Goal: Information Seeking & Learning: Find specific page/section

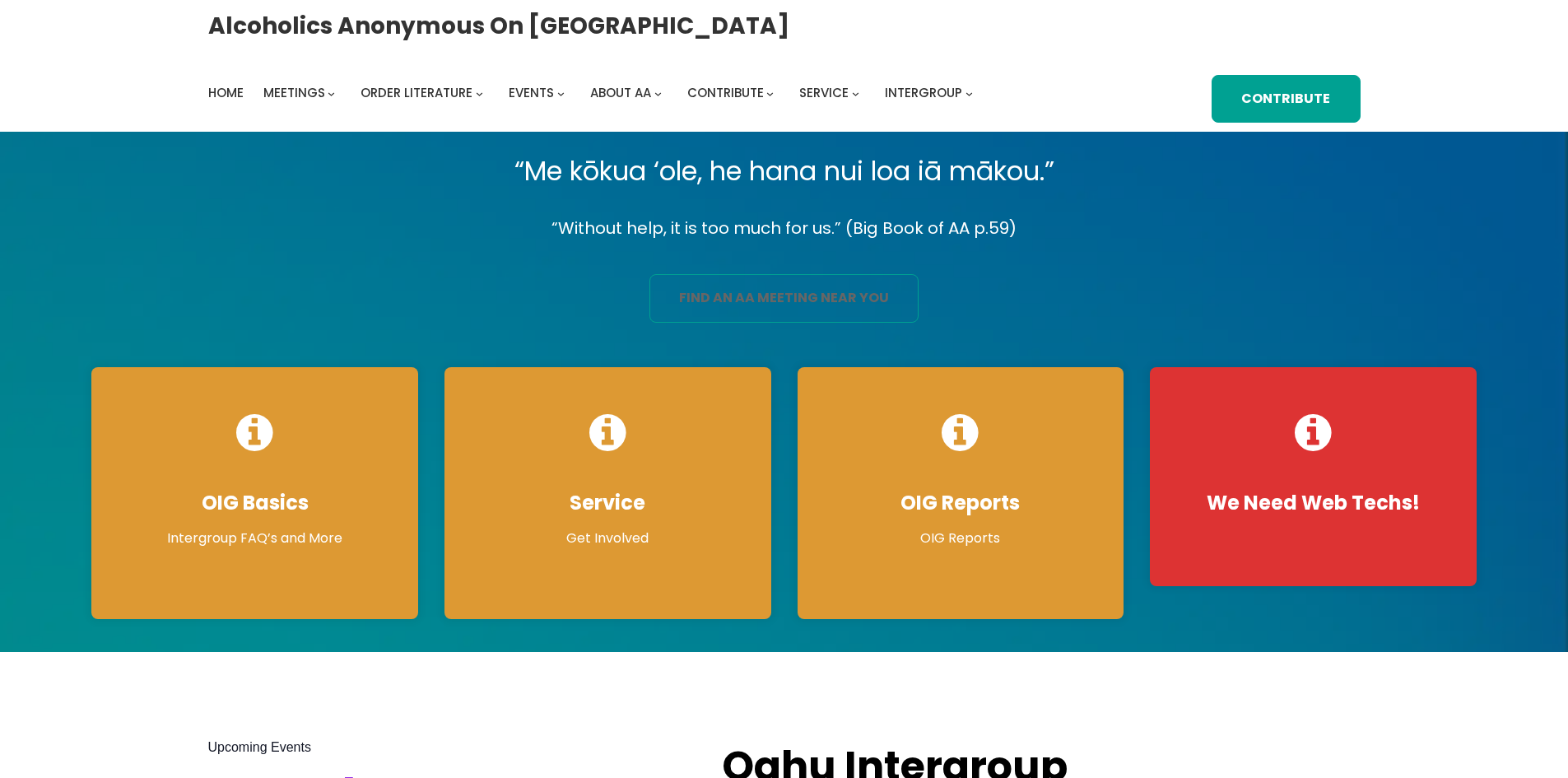
click at [791, 322] on link "find an aa meeting near you" at bounding box center [783, 298] width 269 height 49
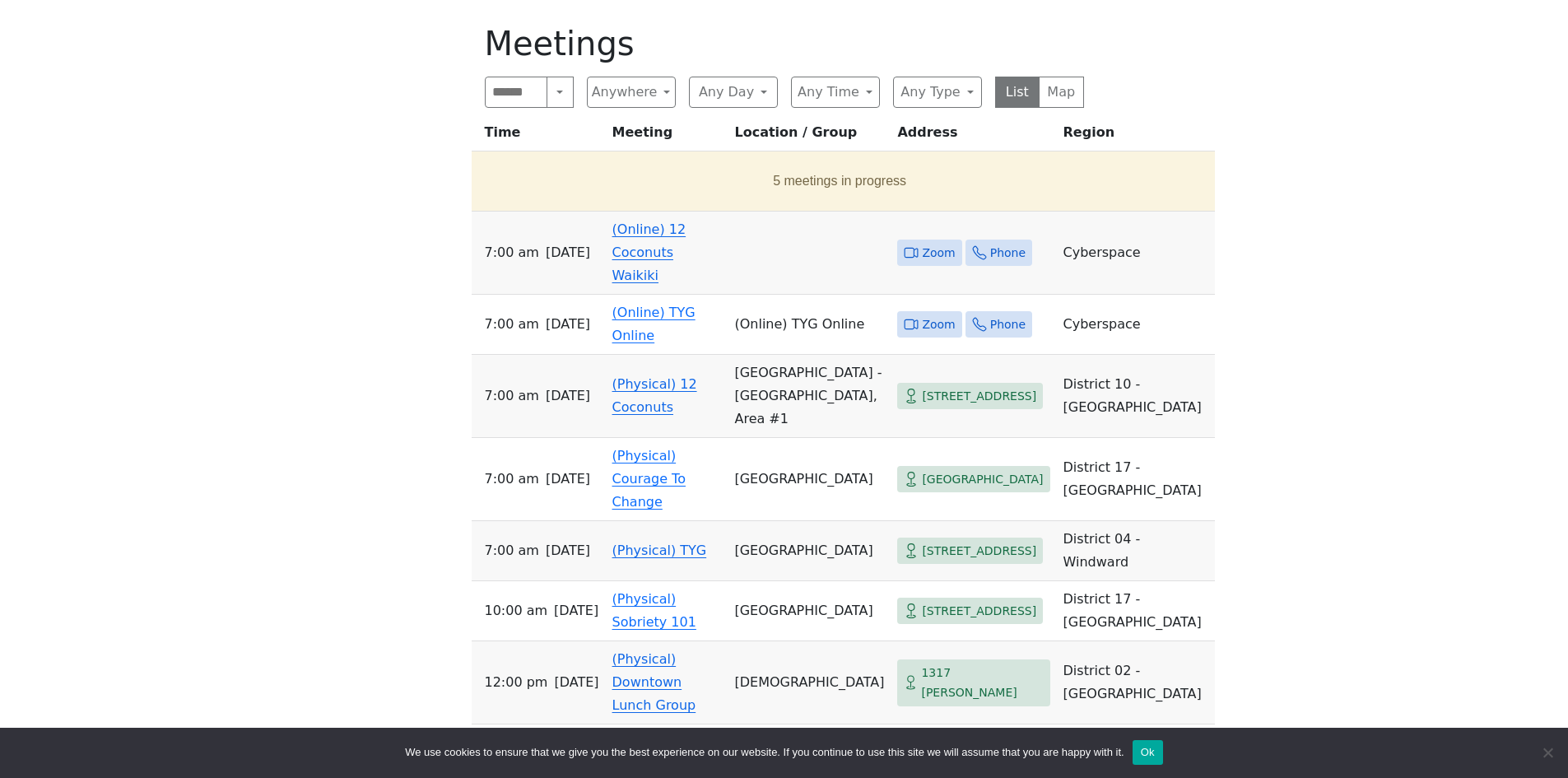
click at [684, 266] on link "(Online) 12 Coconuts Waikiki" at bounding box center [649, 252] width 74 height 62
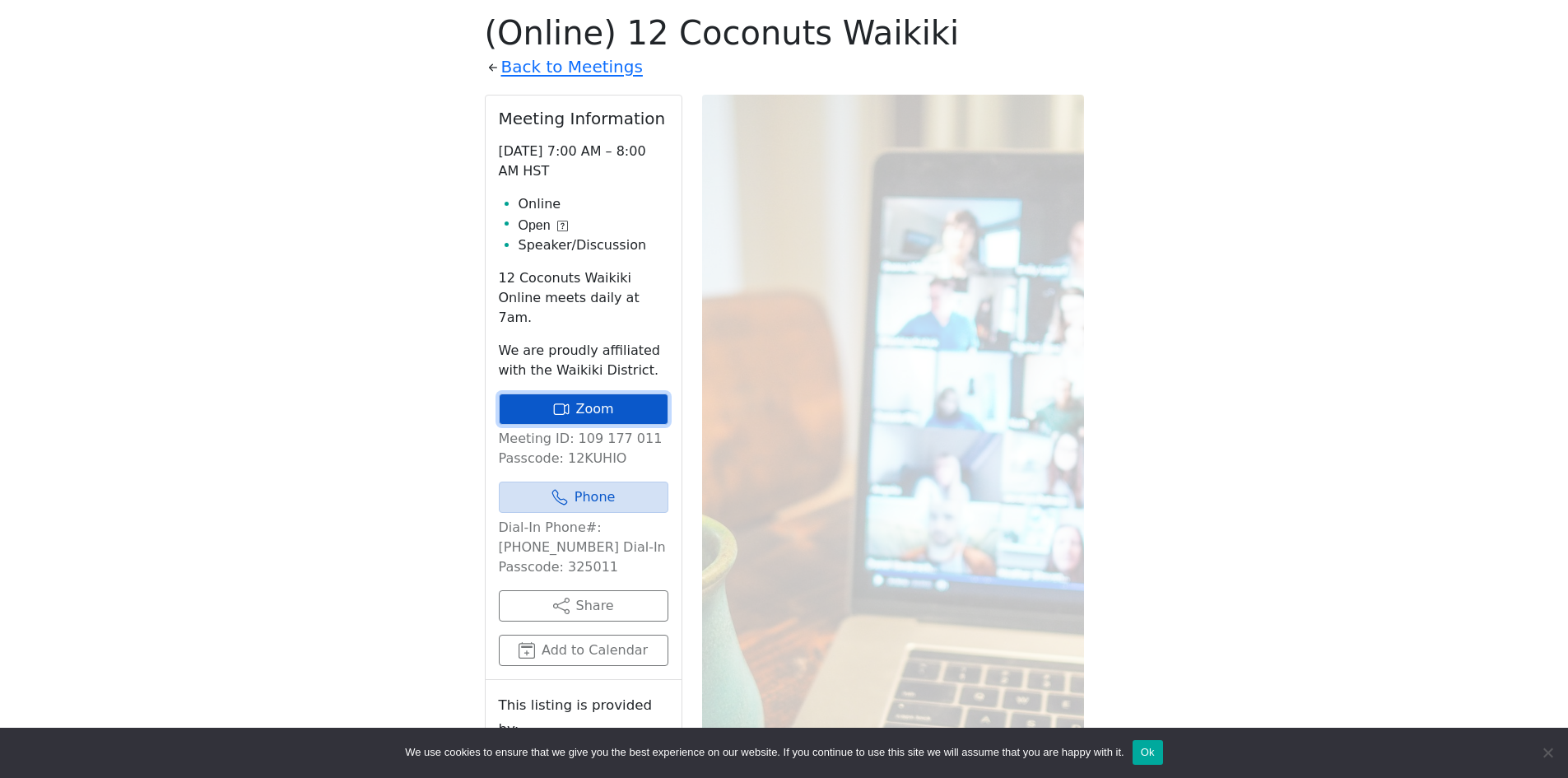
click at [586, 393] on link "Zoom" at bounding box center [583, 408] width 169 height 31
